Goal: Task Accomplishment & Management: Manage account settings

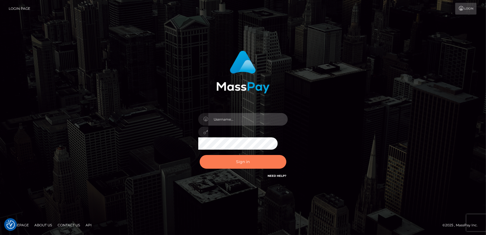
type input "carolines"
click at [234, 158] on button "Sign in" at bounding box center [242, 162] width 87 height 14
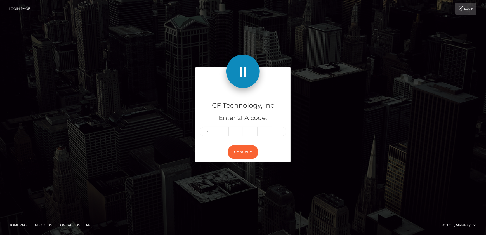
type input "8"
type input "2"
type input "4"
type input "3"
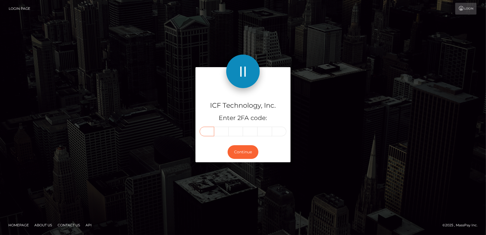
type input "8"
type input "2"
type input "0"
type input "4"
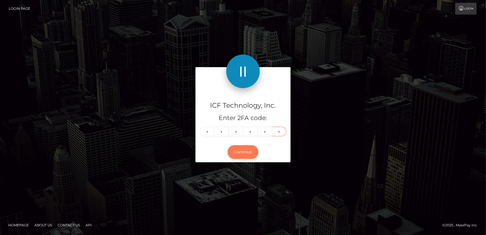
type input "3"
click at [248, 155] on button "Continue" at bounding box center [242, 152] width 31 height 14
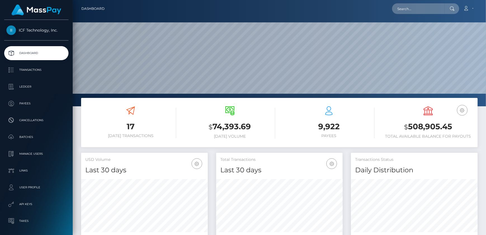
scroll to position [99, 126]
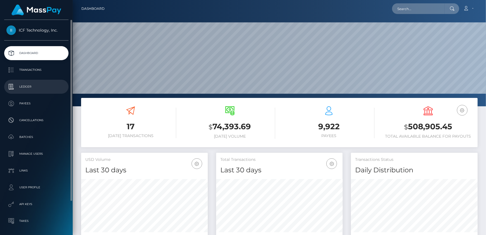
click at [24, 86] on p "Ledger" at bounding box center [36, 86] width 60 height 8
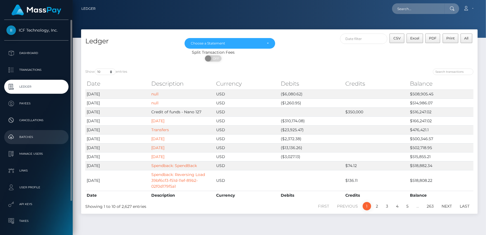
click at [27, 137] on p "Batches" at bounding box center [36, 137] width 60 height 8
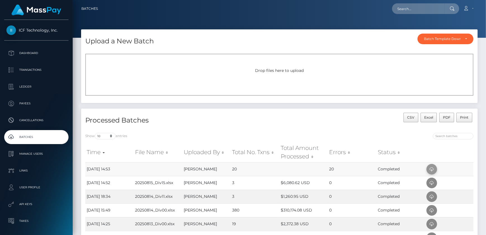
click at [430, 165] on span at bounding box center [431, 169] width 11 height 11
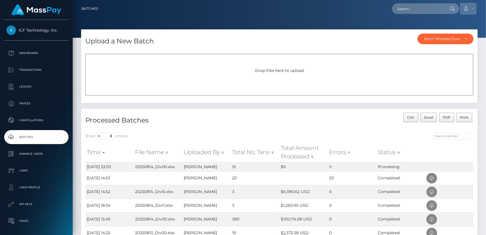
click at [280, 6] on icon at bounding box center [466, 8] width 6 height 4
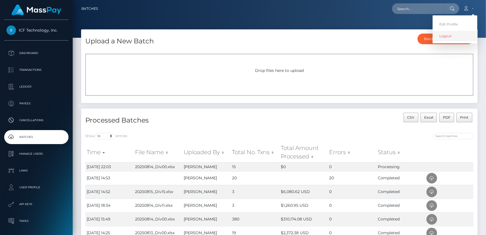
click at [280, 35] on link "Logout" at bounding box center [454, 36] width 45 height 10
